Goal: Task Accomplishment & Management: Complete application form

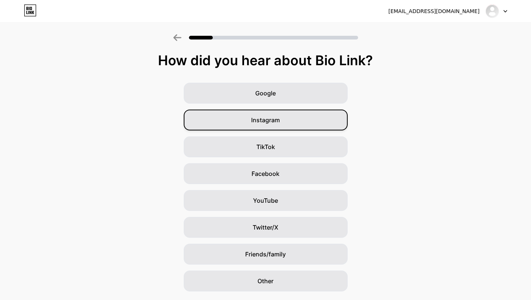
click at [260, 119] on span "Instagram" at bounding box center [265, 119] width 29 height 9
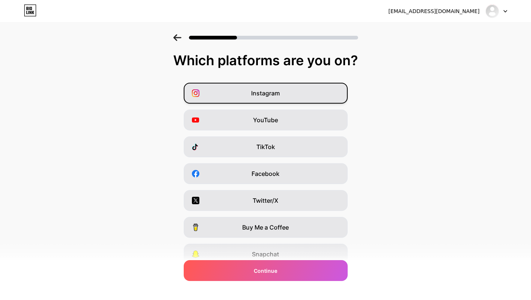
click at [291, 95] on div "Instagram" at bounding box center [266, 93] width 164 height 21
click at [272, 144] on span "TikTok" at bounding box center [265, 146] width 19 height 9
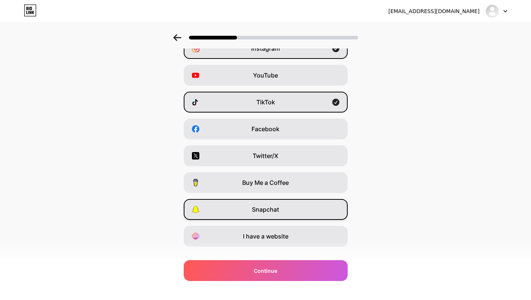
click at [266, 212] on span "Snapchat" at bounding box center [265, 209] width 27 height 9
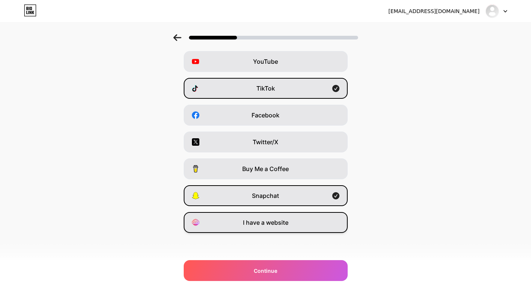
scroll to position [58, 0]
click at [288, 223] on span "I have a website" at bounding box center [265, 222] width 45 height 9
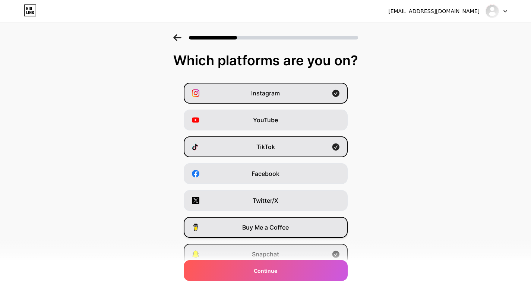
scroll to position [0, 0]
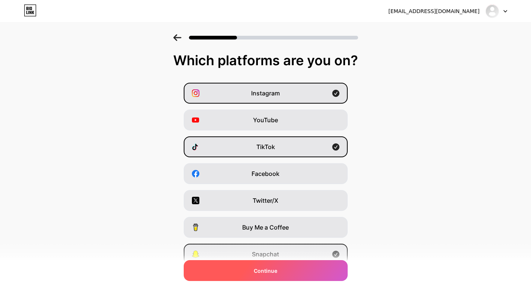
click at [277, 272] on span "Continue" at bounding box center [265, 271] width 23 height 8
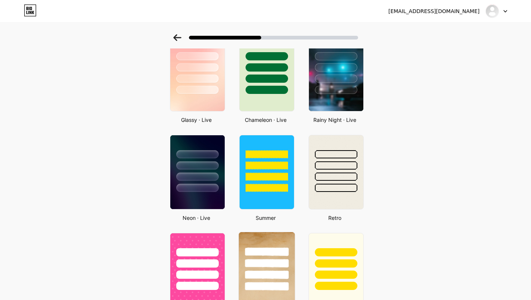
scroll to position [245, 0]
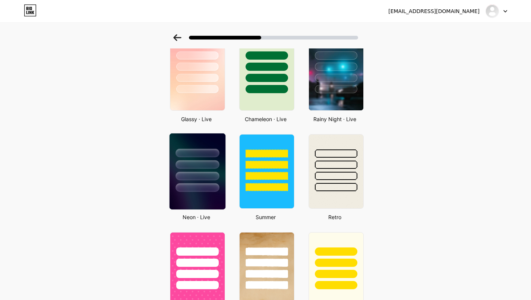
click at [206, 185] on div at bounding box center [197, 187] width 44 height 9
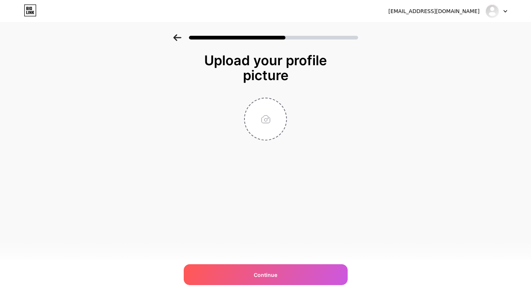
scroll to position [0, 0]
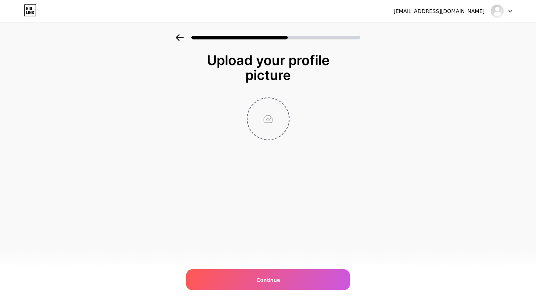
click at [264, 116] on input "file" at bounding box center [268, 118] width 41 height 41
type input "C:\fakepath\سمو الريادة شعار طولي-01.jpg"
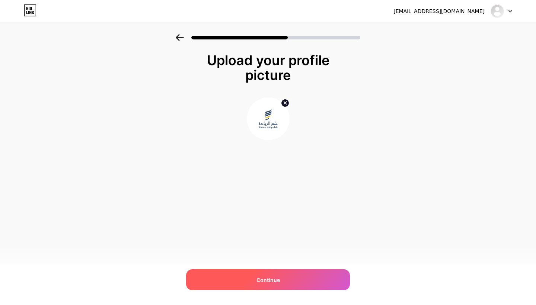
click at [287, 273] on div "Continue" at bounding box center [268, 280] width 164 height 21
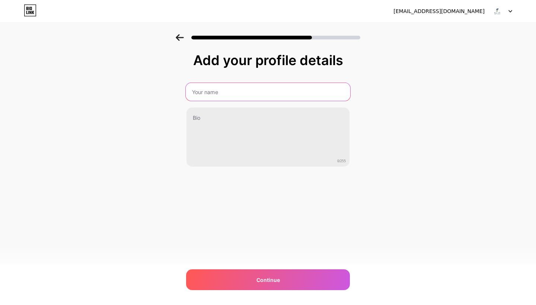
click at [306, 92] on input "text" at bounding box center [268, 92] width 165 height 18
type input "a"
type input "شركة سمو الريادة المحدودة"
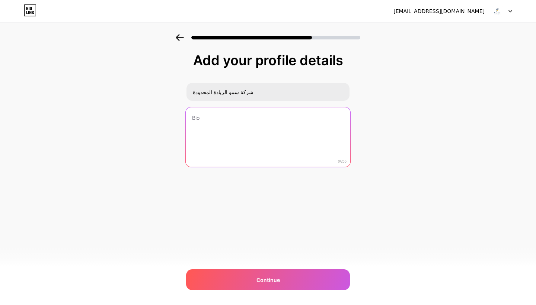
click at [314, 123] on textarea at bounding box center [268, 137] width 165 height 61
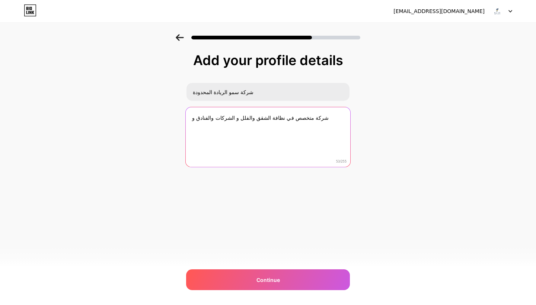
click at [256, 118] on textarea "شركة متخصص في نظافة الشقق والفلل و الشركات والفنادق و" at bounding box center [268, 137] width 165 height 61
click at [192, 119] on textarea "شركة متخصص في نظافة وصيانة الشقق والفلل و الشركات والفنادق و" at bounding box center [268, 137] width 165 height 61
click at [319, 119] on textarea "شركة متخصص في نظافة وصيانة الشقق والفلل و الشركات والفنادق و" at bounding box center [268, 137] width 165 height 61
click at [191, 118] on textarea "شركة متخصص في نظافة وصيانة الشقق والفلل و الشركات والفنادق واداره الفنادق وتوري…" at bounding box center [268, 137] width 165 height 61
click at [216, 128] on textarea "شركة متخصص في نظافة وصيانة الشقق والفلل و الشركات والفنادق واداره الفنادق وتوري…" at bounding box center [268, 137] width 165 height 61
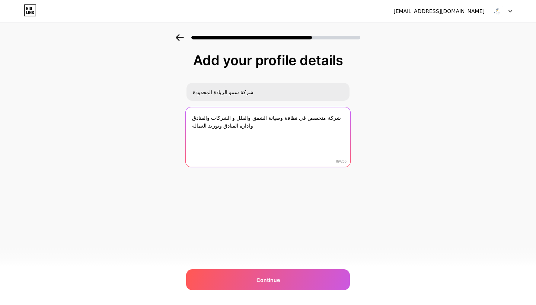
click at [216, 128] on textarea "شركة متخصص في نظافة وصيانة الشقق والفلل و الشركات والفنادق واداره الفنادق وتوري…" at bounding box center [268, 137] width 165 height 61
drag, startPoint x: 218, startPoint y: 128, endPoint x: 212, endPoint y: 126, distance: 6.6
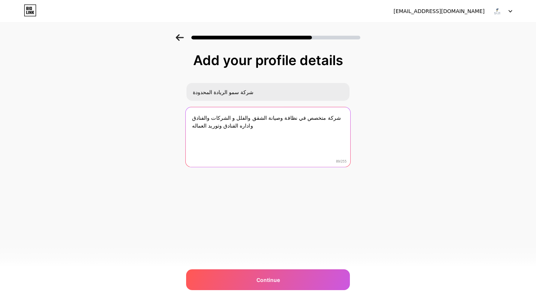
click at [212, 126] on textarea "شركة متخصص في نظافة وصيانة الشقق والفلل و الشركات والفنادق واداره الفنادق وتوري…" at bounding box center [268, 137] width 165 height 61
click at [199, 127] on textarea "شركة متخصص في نظافة وصيانة الشقق والفلل و الشركات والفنادق واداره الفنادق وتريد…" at bounding box center [268, 137] width 165 height 61
drag, startPoint x: 207, startPoint y: 128, endPoint x: 215, endPoint y: 130, distance: 8.3
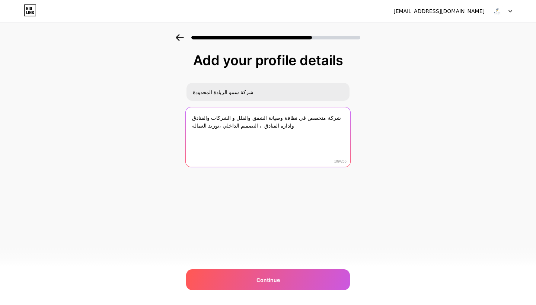
click at [215, 130] on textarea "شركة متخصص في نظافة وصيانة الشقق والفلل و الشركات والفنادق واداره الفنادق ، الت…" at bounding box center [268, 137] width 165 height 61
click at [212, 129] on textarea "شركة متخصص في نظافة وصيانة الشقق والفلل و الشركات والفنادق واداره الفنادق ، الت…" at bounding box center [268, 137] width 165 height 61
click at [205, 127] on textarea "شركة متخصص في نظافة وصيانة الشقق والفلل و الشركات والفنادق واداره الفنادق ، الت…" at bounding box center [268, 137] width 165 height 61
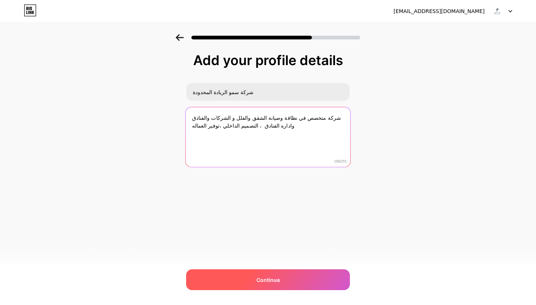
type textarea "شركة متخصص في نظافة وصيانة الشقق والفلل و الشركات والفنادق واداره الفنادق ، الت…"
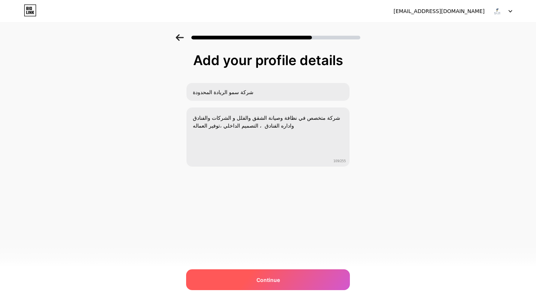
click at [248, 277] on div "Continue" at bounding box center [268, 280] width 164 height 21
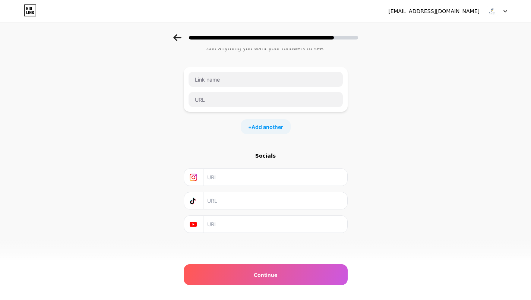
scroll to position [26, 0]
click at [266, 128] on span "Add another" at bounding box center [267, 127] width 32 height 8
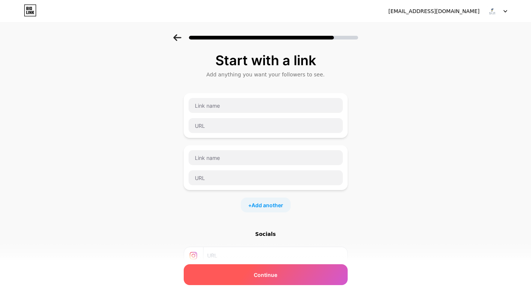
scroll to position [0, 0]
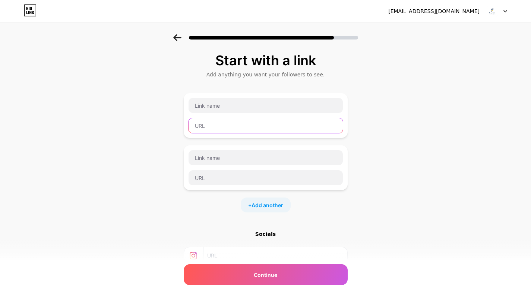
click at [281, 123] on input "text" at bounding box center [265, 125] width 154 height 15
paste input "[URL][DOMAIN_NAME]"
type input "[URL][DOMAIN_NAME]"
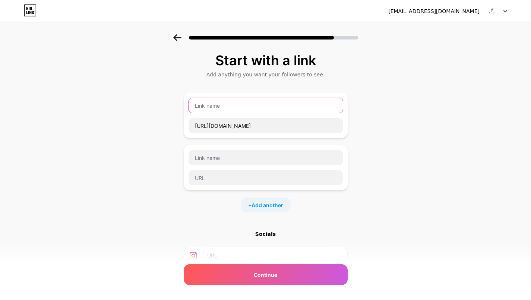
click at [277, 101] on input "text" at bounding box center [265, 105] width 154 height 15
type input "سناب شات"
click at [318, 146] on div at bounding box center [266, 167] width 164 height 45
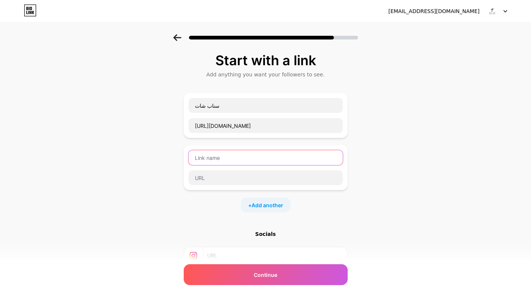
click at [306, 157] on input "text" at bounding box center [265, 157] width 154 height 15
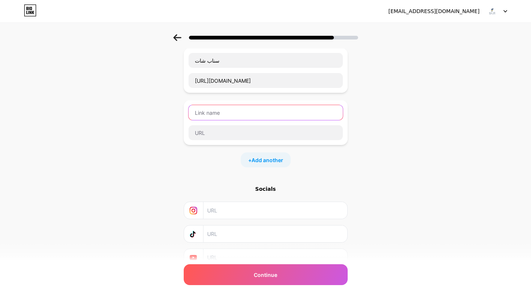
scroll to position [45, 0]
click at [237, 207] on input "text" at bounding box center [274, 210] width 135 height 17
paste input "[URL][DOMAIN_NAME]"
type input "[URL][DOMAIN_NAME]"
click at [236, 237] on input "text" at bounding box center [274, 233] width 135 height 17
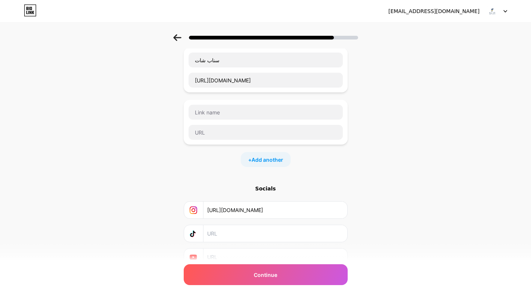
paste input "[URL][DOMAIN_NAME]"
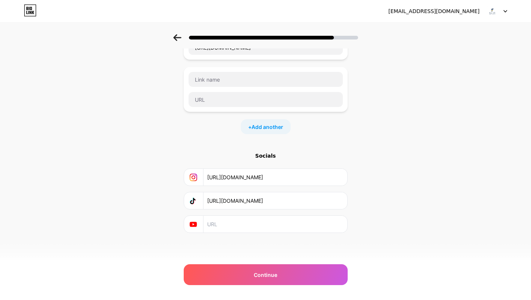
scroll to position [78, 0]
type input "[URL][DOMAIN_NAME]"
click at [197, 229] on div at bounding box center [194, 224] width 20 height 17
click at [194, 223] on icon at bounding box center [194, 224] width 2 height 2
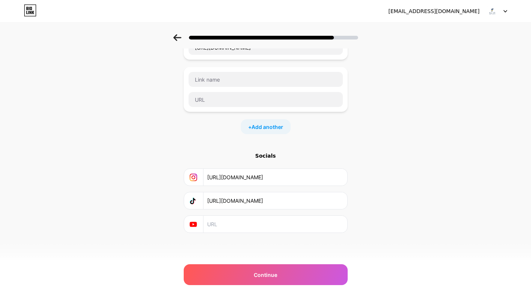
click at [218, 227] on input "text" at bounding box center [274, 224] width 135 height 17
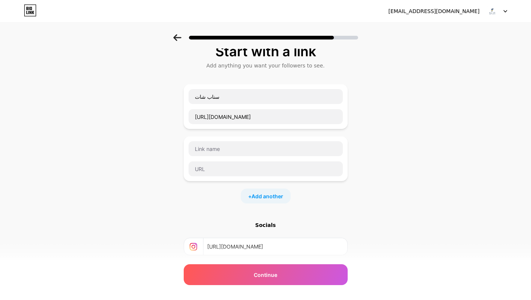
scroll to position [9, 0]
click at [275, 171] on input "text" at bounding box center [265, 169] width 154 height 15
paste input "[DOMAIN_NAME][URL]"
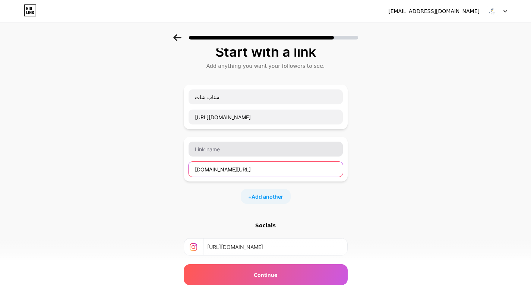
type input "[DOMAIN_NAME][URL]"
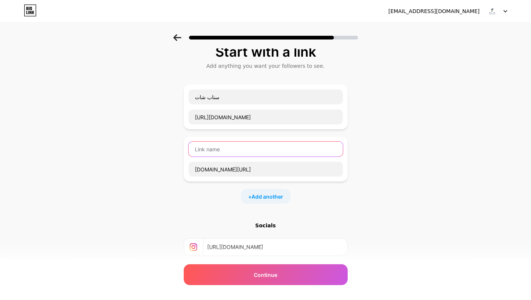
click at [278, 146] on input "text" at bounding box center [265, 149] width 154 height 15
click at [204, 150] on input "واتساب" at bounding box center [265, 149] width 154 height 15
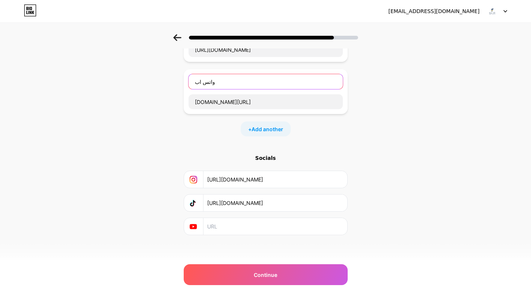
scroll to position [76, 0]
type input "واتس اب"
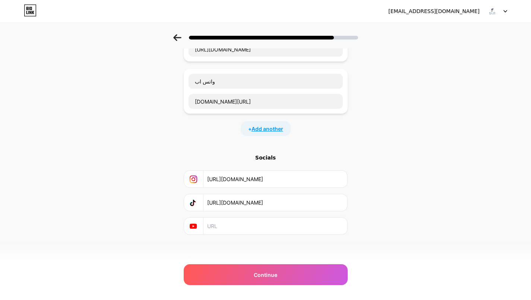
click at [262, 129] on span "Add another" at bounding box center [267, 129] width 32 height 8
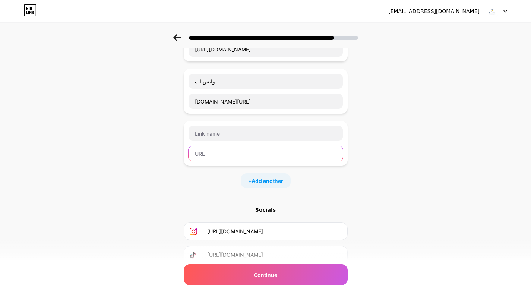
click at [256, 151] on input "text" at bounding box center [265, 153] width 154 height 15
paste input "[URL][DOMAIN_NAME]"
type input "[URL][DOMAIN_NAME]"
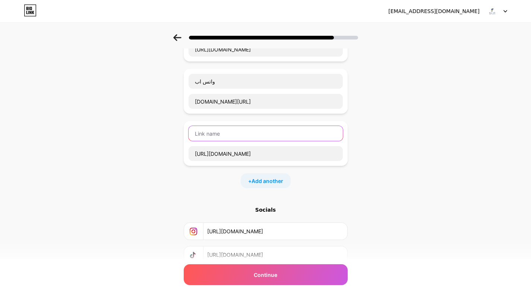
click at [260, 130] on input "text" at bounding box center [265, 133] width 154 height 15
type input "الموقع الالكتروني"
click at [223, 196] on div "Start with a link Add anything you want your followers to see. سناب شات [URL][D…" at bounding box center [266, 132] width 164 height 310
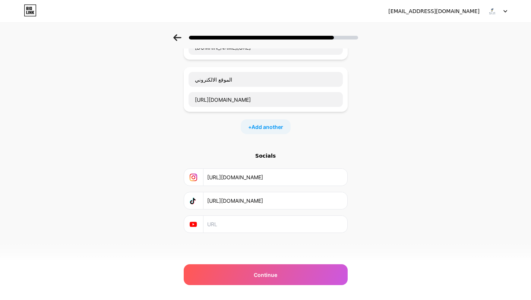
scroll to position [130, 0]
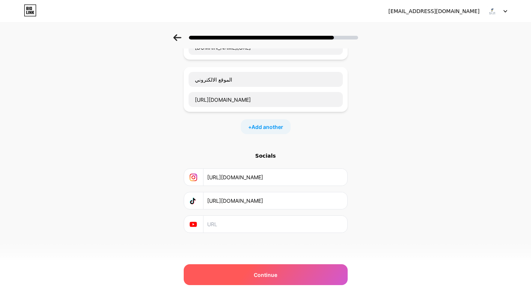
click at [232, 277] on div "Continue" at bounding box center [266, 274] width 164 height 21
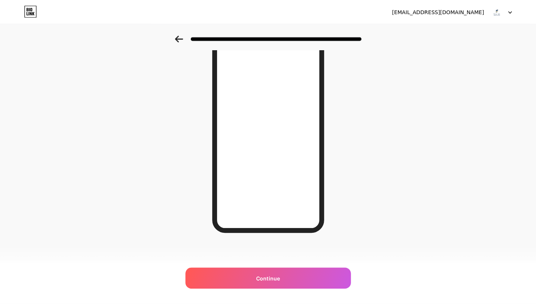
scroll to position [0, 0]
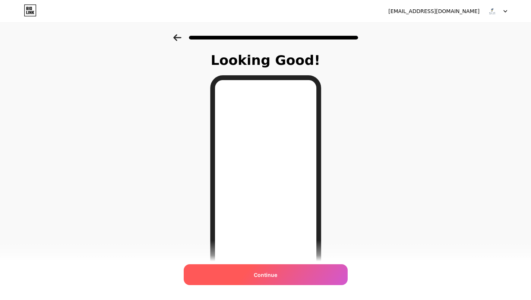
click at [277, 272] on span "Continue" at bounding box center [265, 275] width 23 height 8
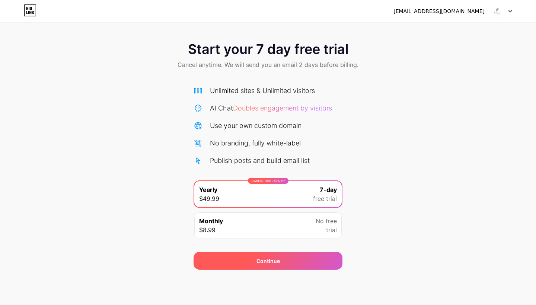
click at [292, 260] on div "Continue" at bounding box center [268, 261] width 149 height 18
